Goal: Information Seeking & Learning: Find specific fact

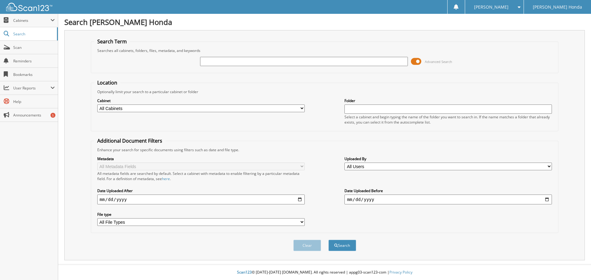
click at [211, 57] on input "text" at bounding box center [303, 61] width 207 height 9
type input "340776"
click at [328, 240] on button "Search" at bounding box center [342, 245] width 28 height 11
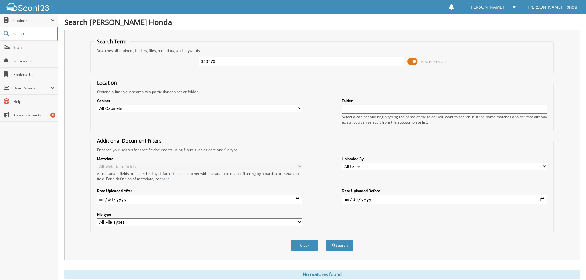
click at [465, 66] on div "340776 Advanced Search" at bounding box center [322, 61] width 457 height 17
